Goal: Information Seeking & Learning: Learn about a topic

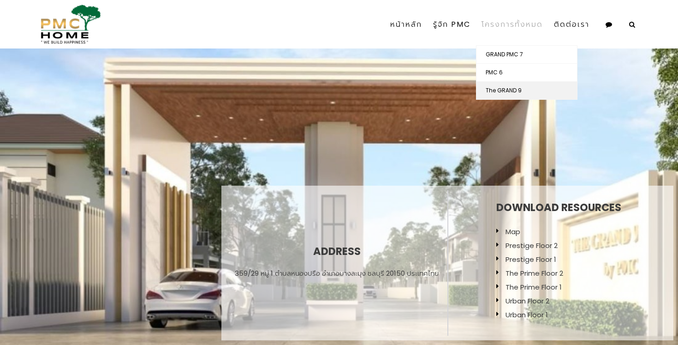
click at [508, 88] on link "The GRAND 9" at bounding box center [527, 91] width 101 height 18
click at [500, 87] on link "The GRAND 9" at bounding box center [527, 91] width 101 height 18
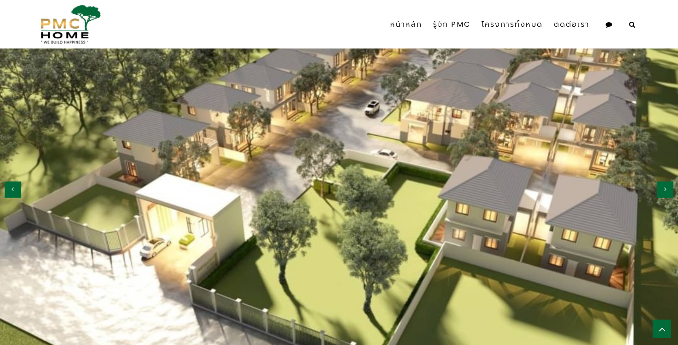
scroll to position [954, 0]
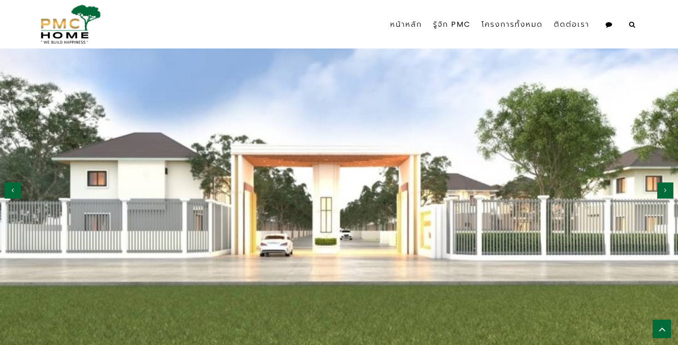
click at [667, 182] on button "button" at bounding box center [666, 190] width 16 height 16
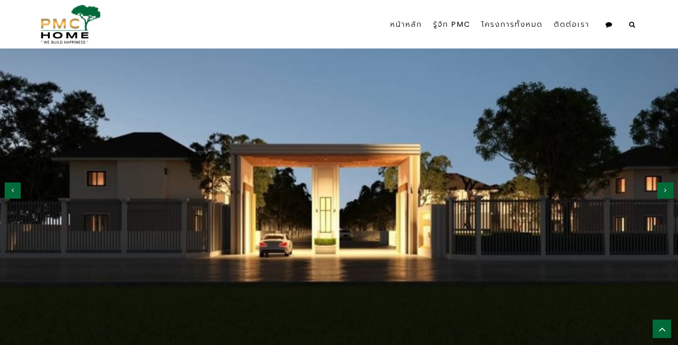
click at [667, 182] on button "button" at bounding box center [666, 190] width 16 height 16
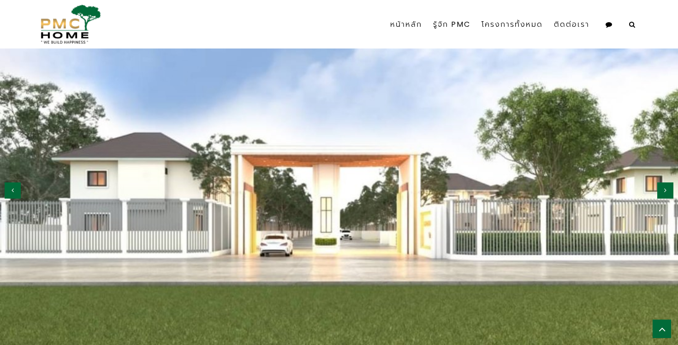
click at [667, 182] on button "button" at bounding box center [666, 190] width 16 height 16
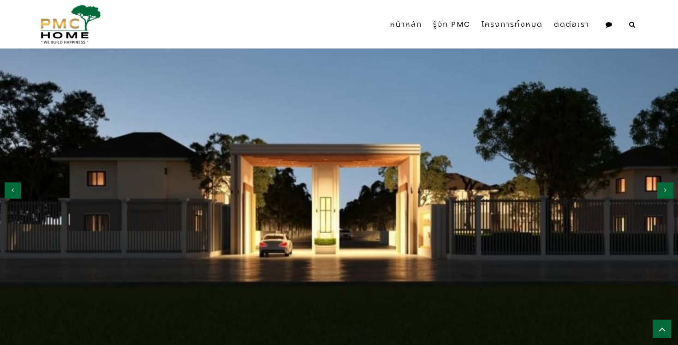
click at [667, 182] on button "button" at bounding box center [666, 190] width 16 height 16
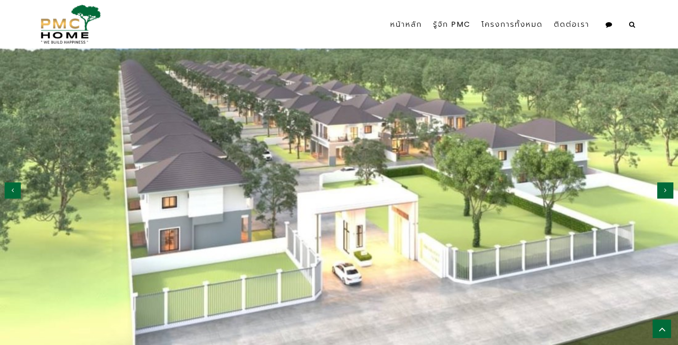
click at [667, 182] on button "button" at bounding box center [666, 190] width 16 height 16
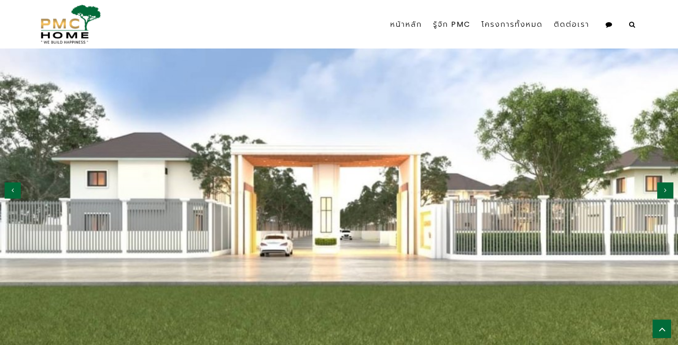
click at [667, 182] on button "button" at bounding box center [666, 190] width 16 height 16
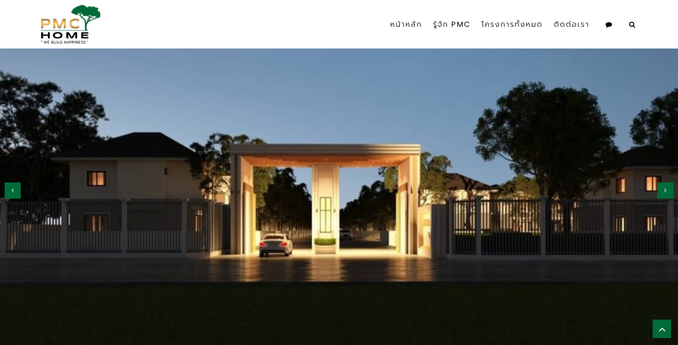
click at [667, 182] on button "button" at bounding box center [666, 190] width 16 height 16
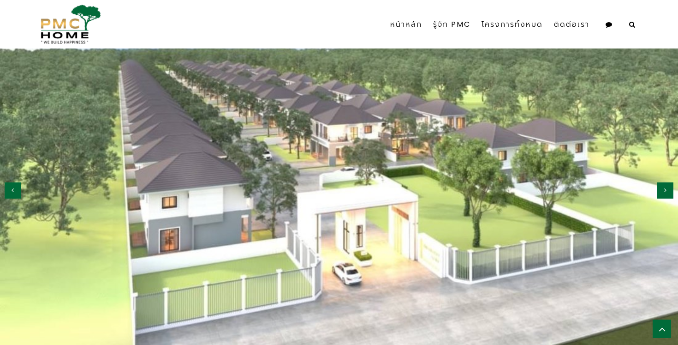
click at [13, 187] on icon "button" at bounding box center [13, 190] width 2 height 6
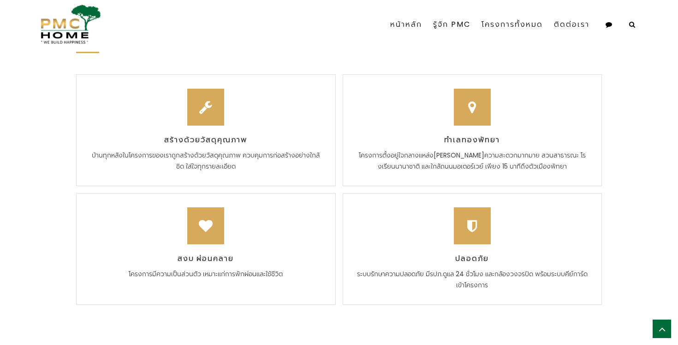
scroll to position [1338, 0]
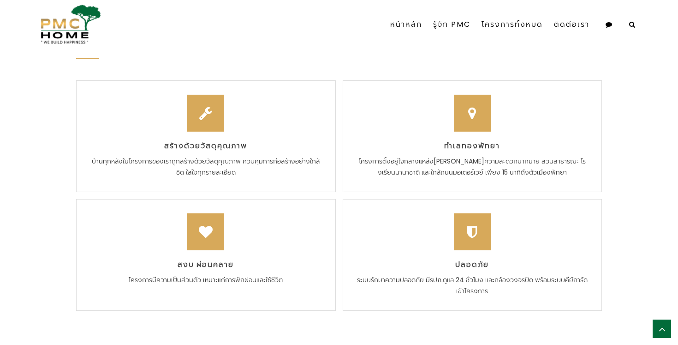
click at [617, 109] on div "Uniqueness สร้างด้วยวัสดุคุณภาพ บ้านทุกหลังในโครงการของเราถูกสร้างด้วยวัสดุคุณภ…" at bounding box center [339, 166] width 678 height 363
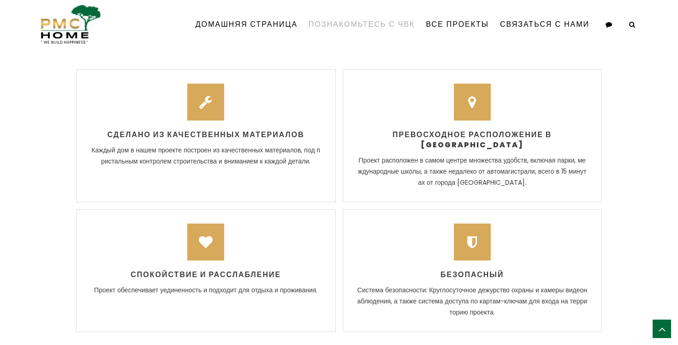
click at [378, 22] on font "Познакомьтесь с ЧВК" at bounding box center [362, 24] width 106 height 11
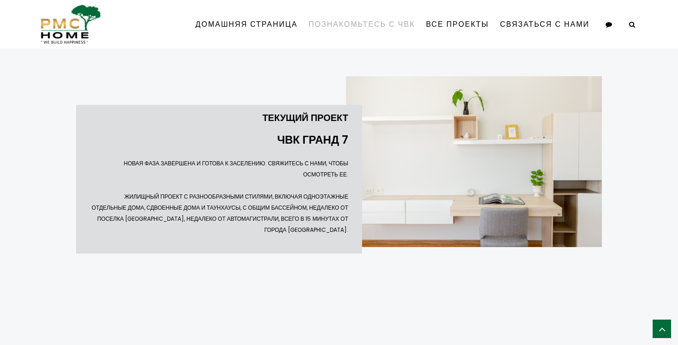
scroll to position [1268, 0]
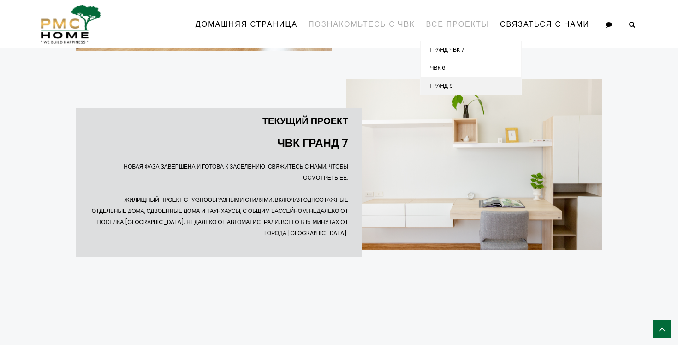
click at [443, 85] on font "ГРАНД 9" at bounding box center [441, 86] width 23 height 8
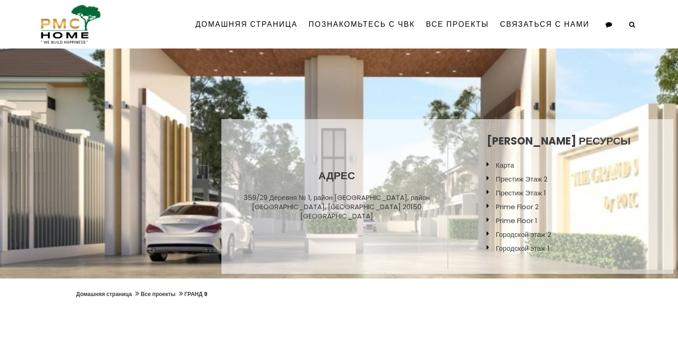
scroll to position [79, 0]
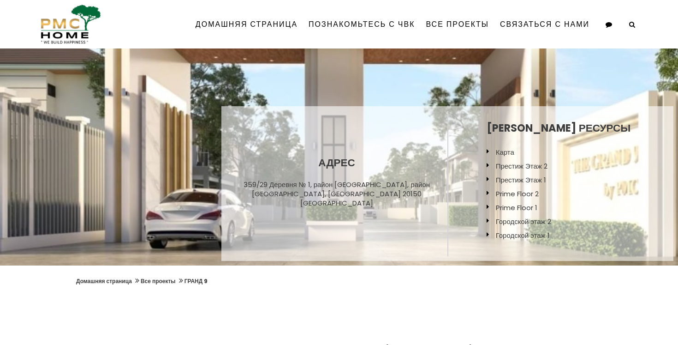
click at [515, 152] on font "Карта" at bounding box center [505, 152] width 18 height 10
click at [539, 165] on font "Престиж Этаж 2" at bounding box center [522, 166] width 52 height 10
click at [534, 234] on font "Городской этаж 1" at bounding box center [523, 235] width 54 height 10
click at [537, 222] on font "Городской этаж 2" at bounding box center [523, 221] width 55 height 10
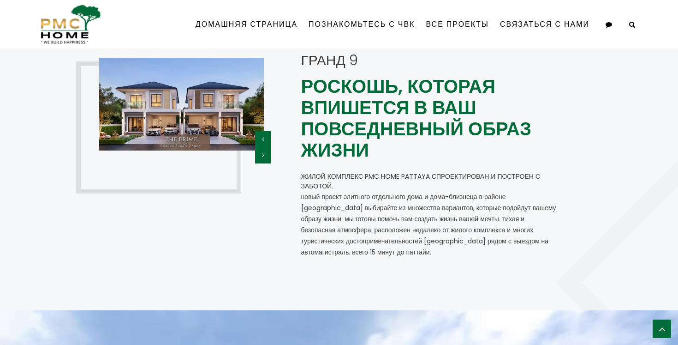
scroll to position [724, 0]
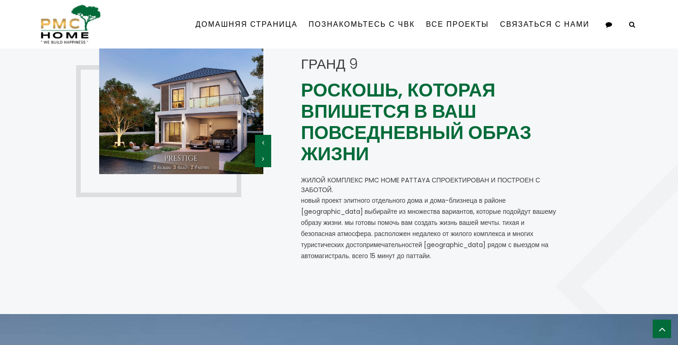
click at [267, 144] on button "button" at bounding box center [263, 143] width 16 height 16
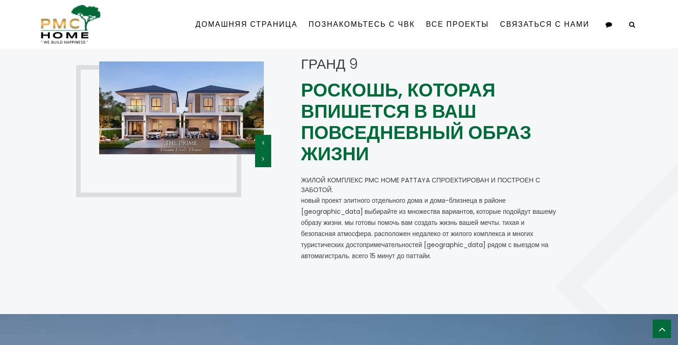
click at [267, 144] on button "button" at bounding box center [263, 143] width 16 height 16
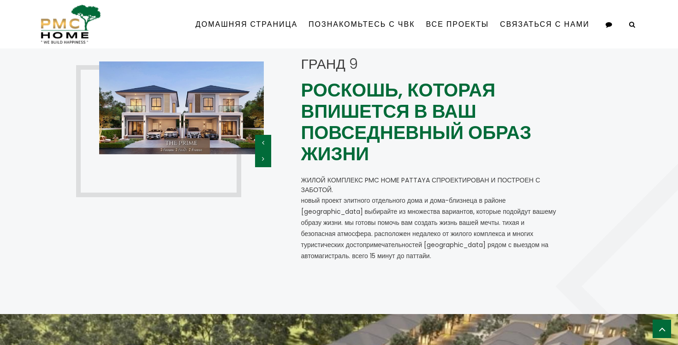
click at [267, 160] on button "button" at bounding box center [263, 159] width 16 height 16
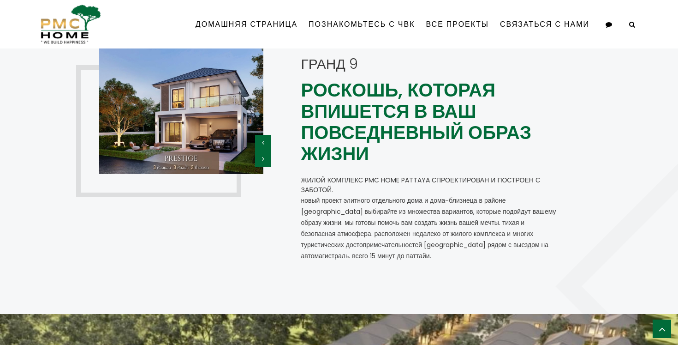
click at [267, 160] on button "button" at bounding box center [263, 159] width 16 height 16
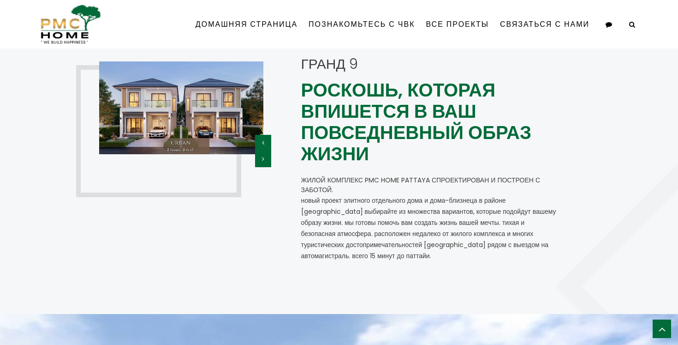
click at [267, 160] on button "button" at bounding box center [263, 159] width 16 height 16
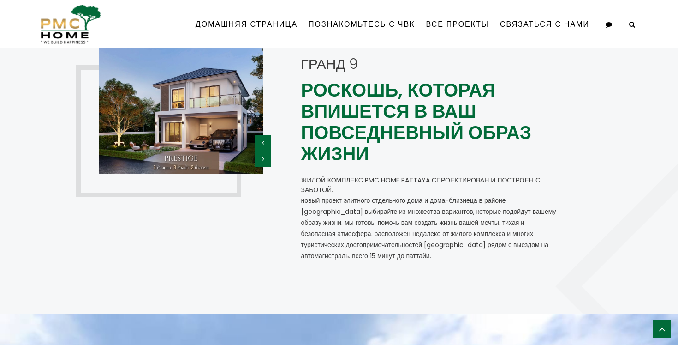
click at [262, 135] on button "button" at bounding box center [263, 143] width 16 height 16
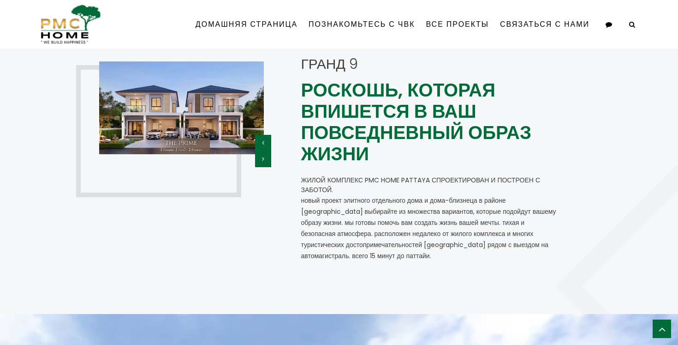
click at [263, 156] on icon "button" at bounding box center [263, 159] width 2 height 6
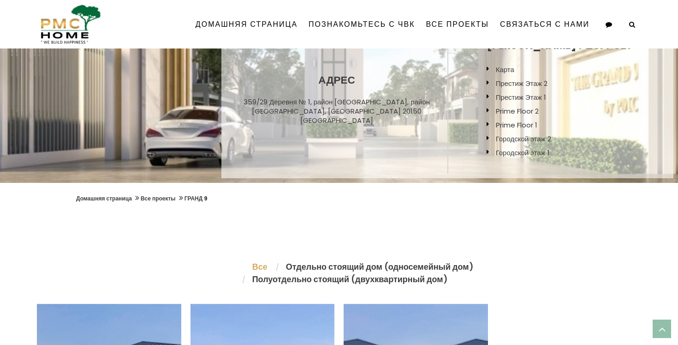
scroll to position [0, 0]
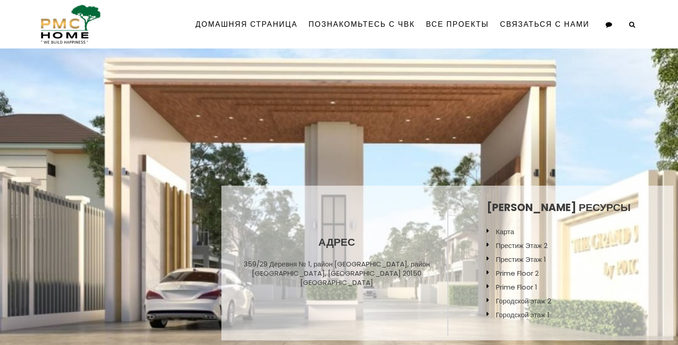
click at [545, 258] on font "Престиж Этаж 1" at bounding box center [521, 259] width 50 height 10
click at [515, 286] on font "Prime Floor 1" at bounding box center [517, 287] width 42 height 10
